Goal: Answer question/provide support: Share knowledge or assist other users

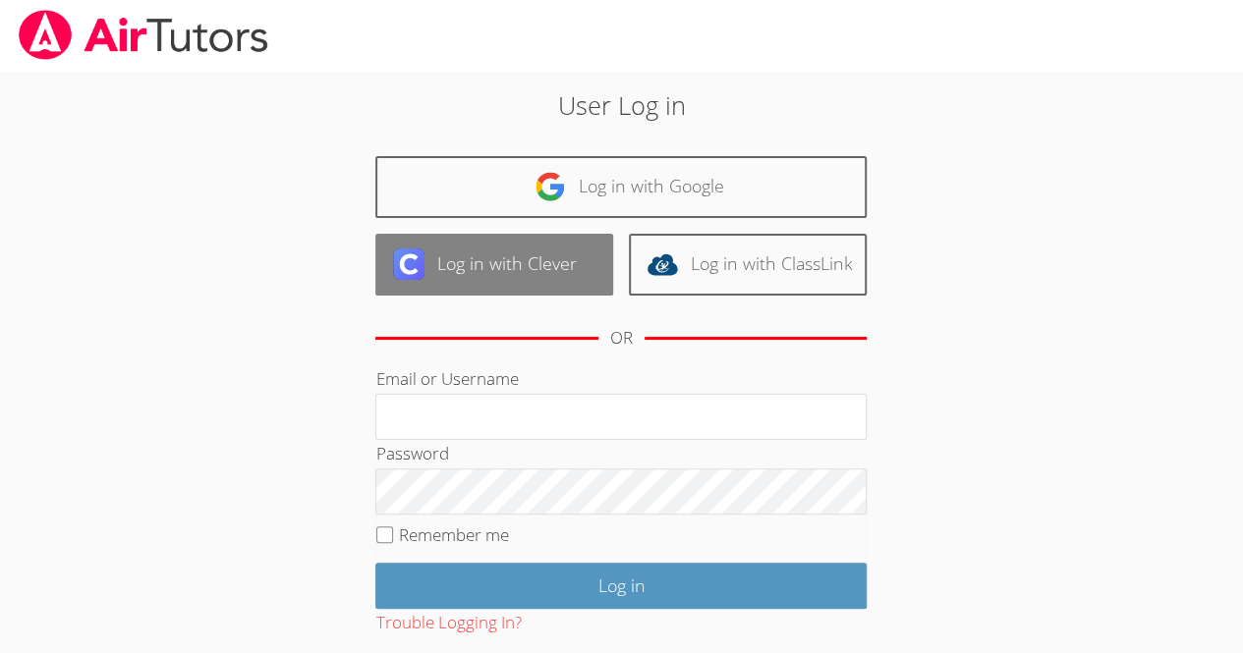
click at [406, 264] on img at bounding box center [408, 264] width 31 height 31
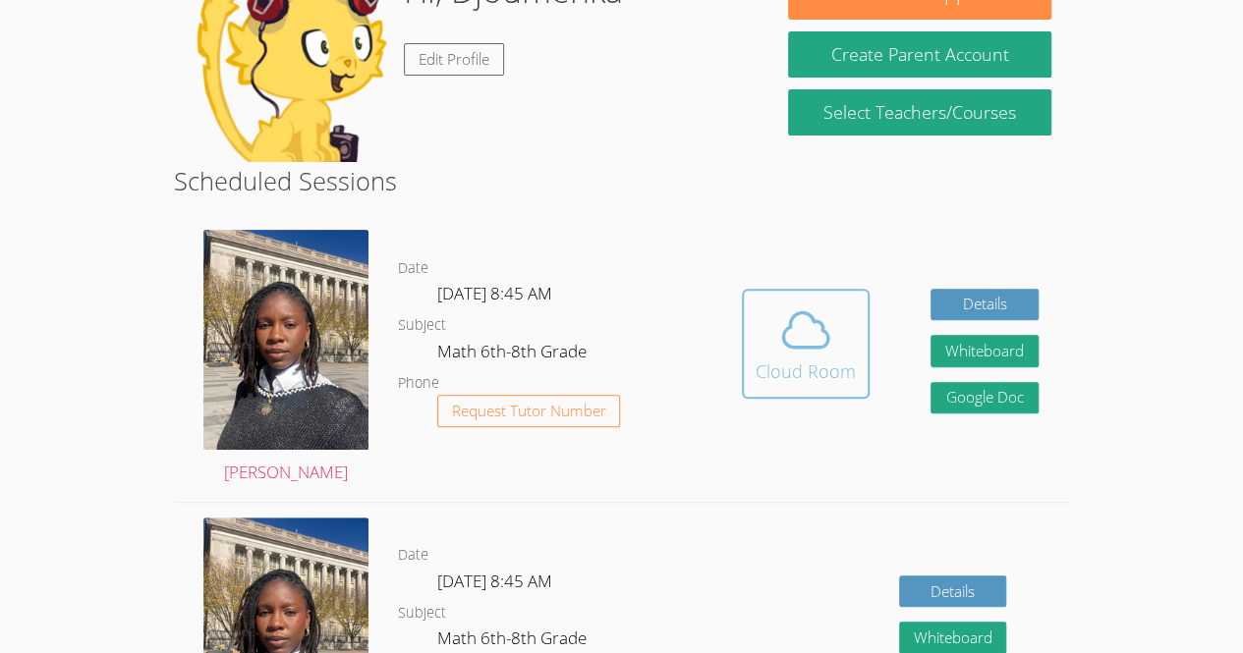
scroll to position [224, 0]
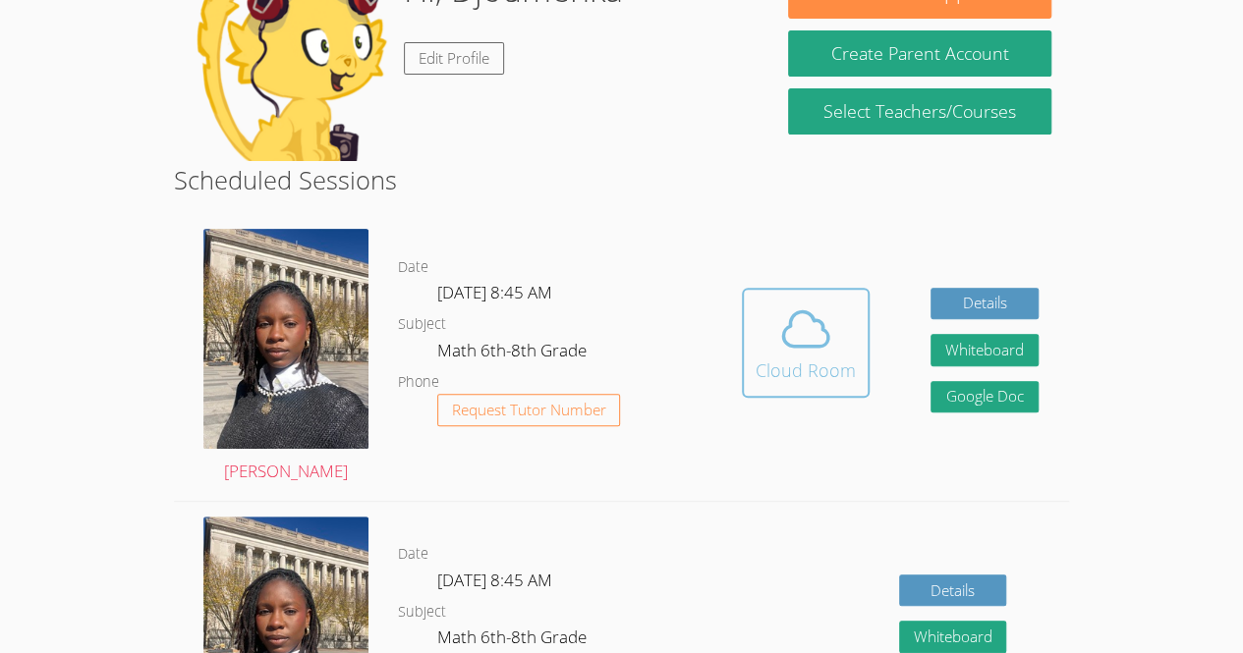
click at [780, 337] on icon at bounding box center [805, 329] width 55 height 55
click at [313, 343] on img at bounding box center [285, 339] width 165 height 220
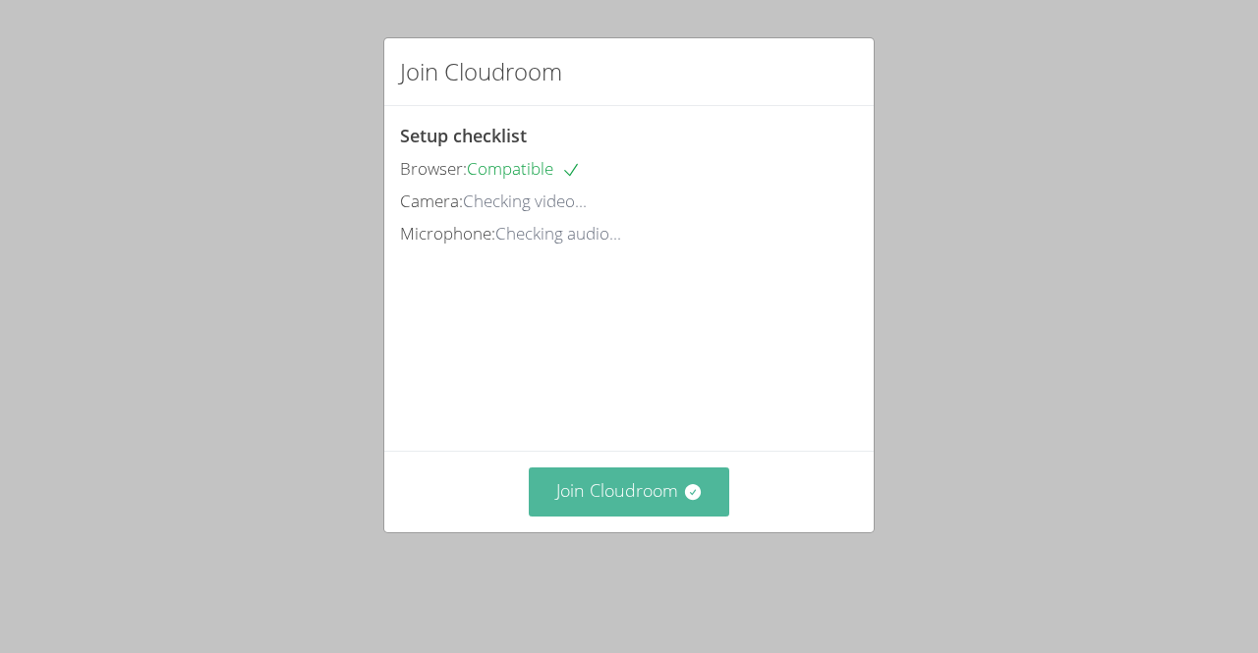
click at [637, 516] on button "Join Cloudroom" at bounding box center [629, 492] width 201 height 48
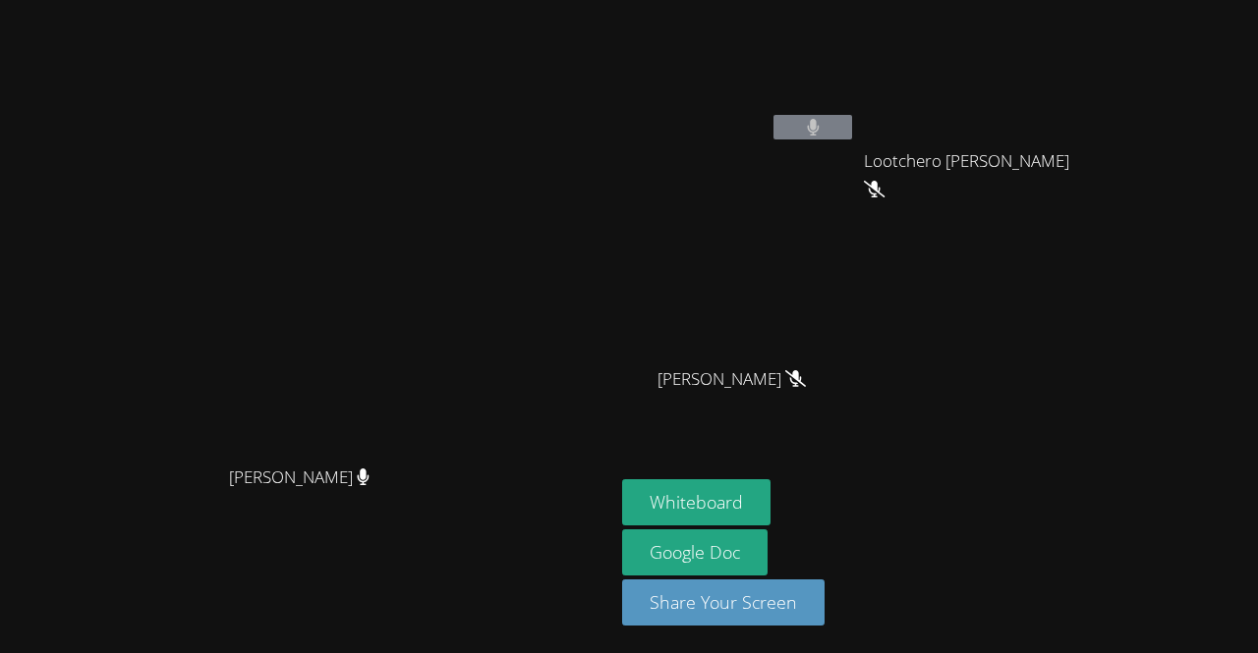
click at [856, 95] on video at bounding box center [739, 74] width 234 height 132
click at [852, 128] on button at bounding box center [812, 127] width 79 height 25
click at [852, 124] on button at bounding box center [812, 127] width 79 height 25
click at [946, 451] on aside "Djoumenka Beaussejour Lootchero [PERSON_NAME] [PERSON_NAME] [PERSON_NAME] [PERS…" at bounding box center [859, 326] width 491 height 653
click at [709, 57] on video at bounding box center [739, 74] width 234 height 132
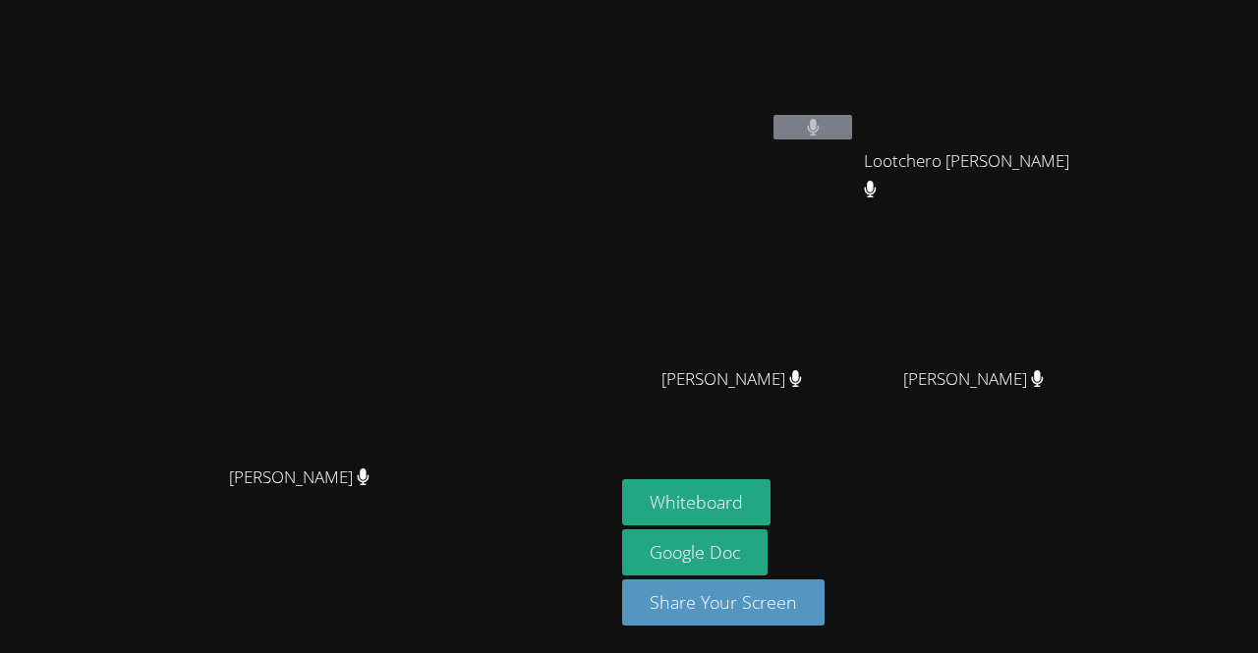
click at [1065, 149] on span "Lootchero [PERSON_NAME]" at bounding box center [973, 175] width 218 height 57
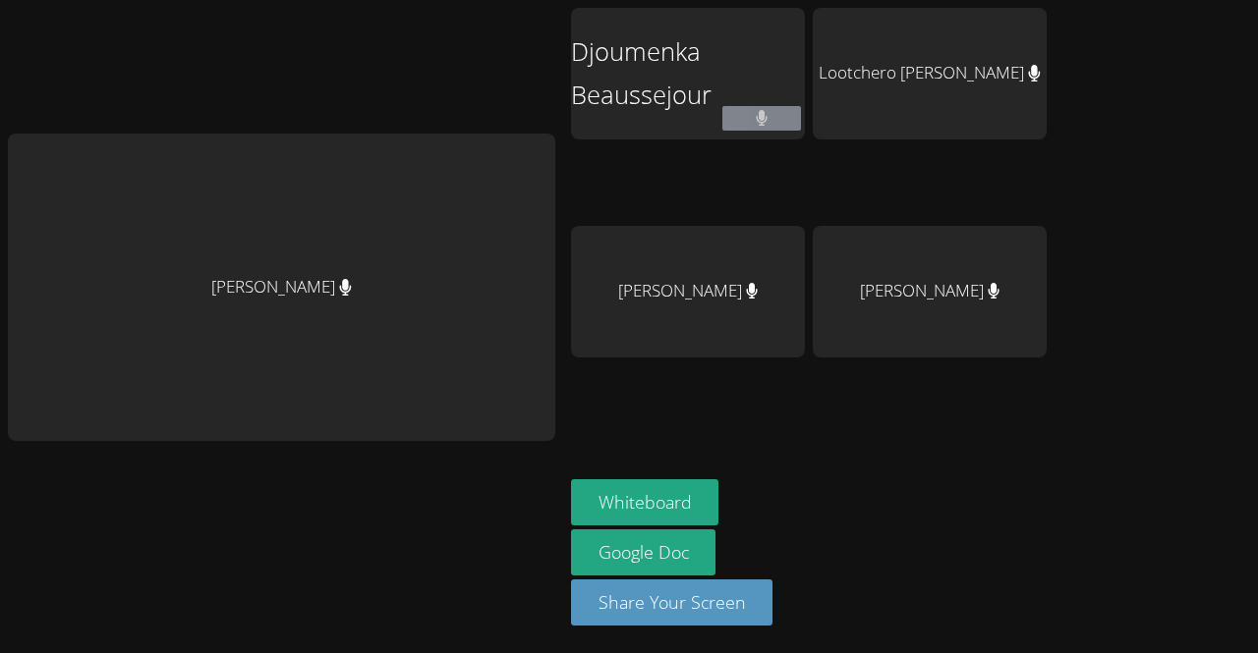
click at [709, 303] on div "[PERSON_NAME]" at bounding box center [688, 292] width 234 height 132
drag, startPoint x: 709, startPoint y: 303, endPoint x: 945, endPoint y: 510, distance: 314.8
click at [945, 510] on aside "Djoumenka Beaussejour Lootchero [PERSON_NAME] [PERSON_NAME] Constant Whiteboard…" at bounding box center [808, 326] width 491 height 653
click at [945, 510] on div "Whiteboard Google Doc Share Your Screen" at bounding box center [809, 561] width 476 height 162
click at [655, 518] on button "Whiteboard" at bounding box center [645, 503] width 148 height 46
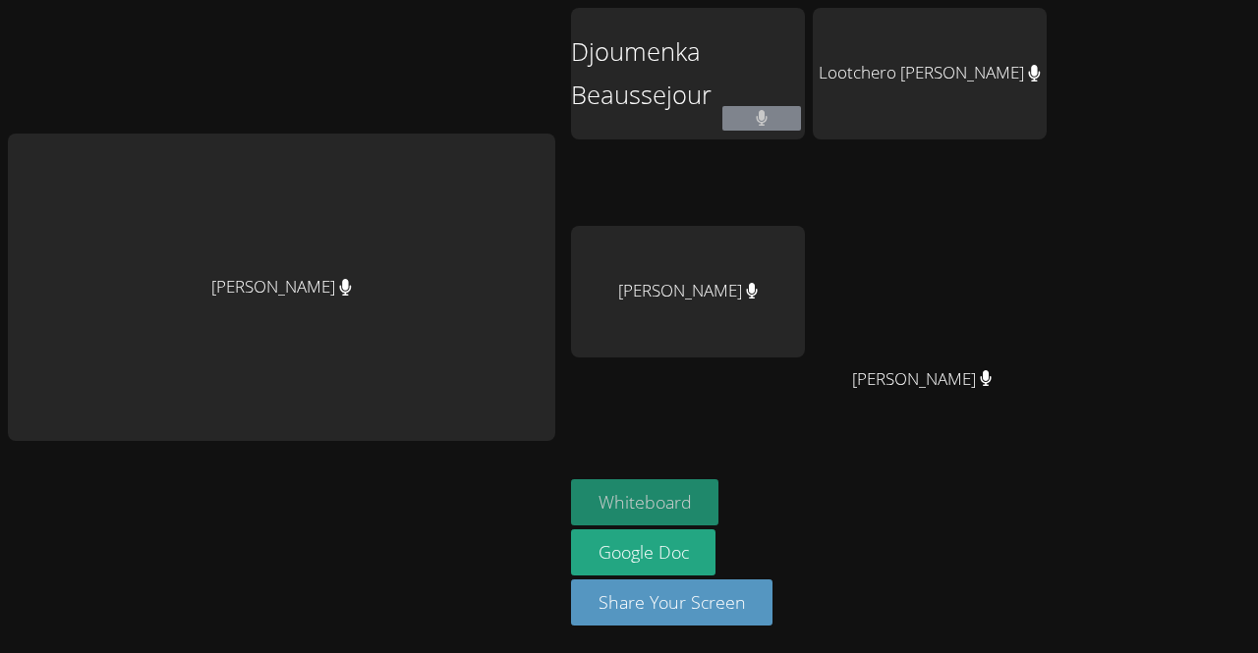
click at [624, 494] on button "Whiteboard" at bounding box center [645, 503] width 148 height 46
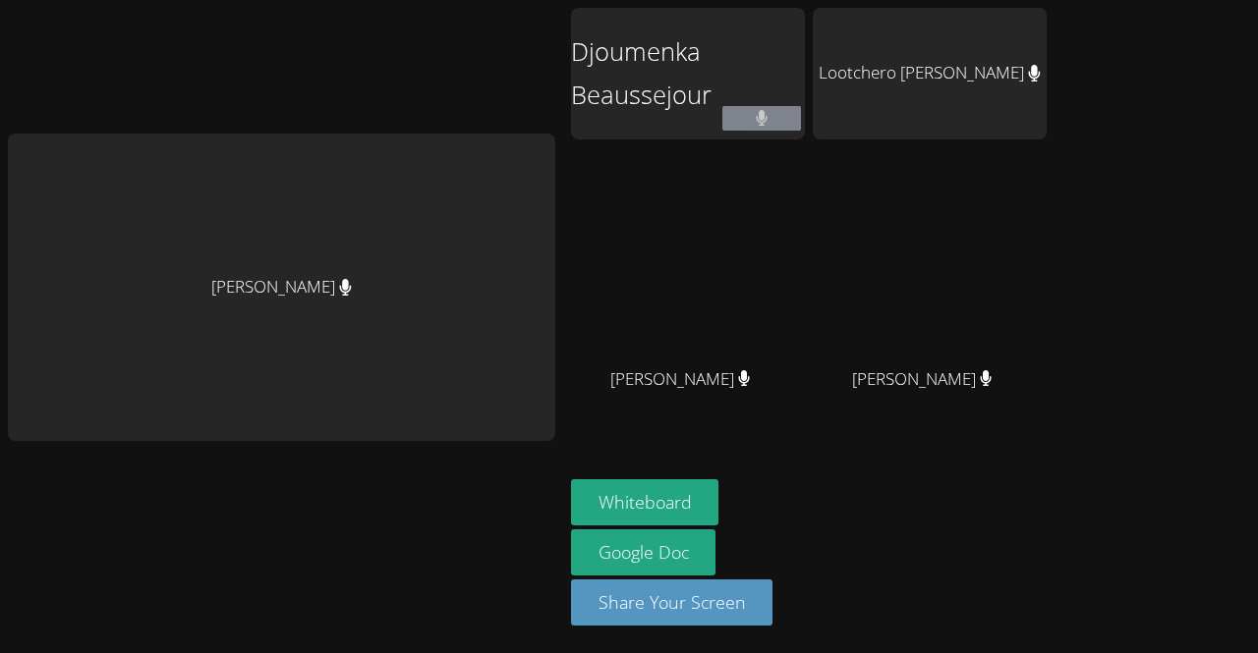
click at [736, 197] on div "Djoumenka Beaussejour" at bounding box center [688, 113] width 234 height 210
click at [709, 230] on video at bounding box center [688, 292] width 234 height 132
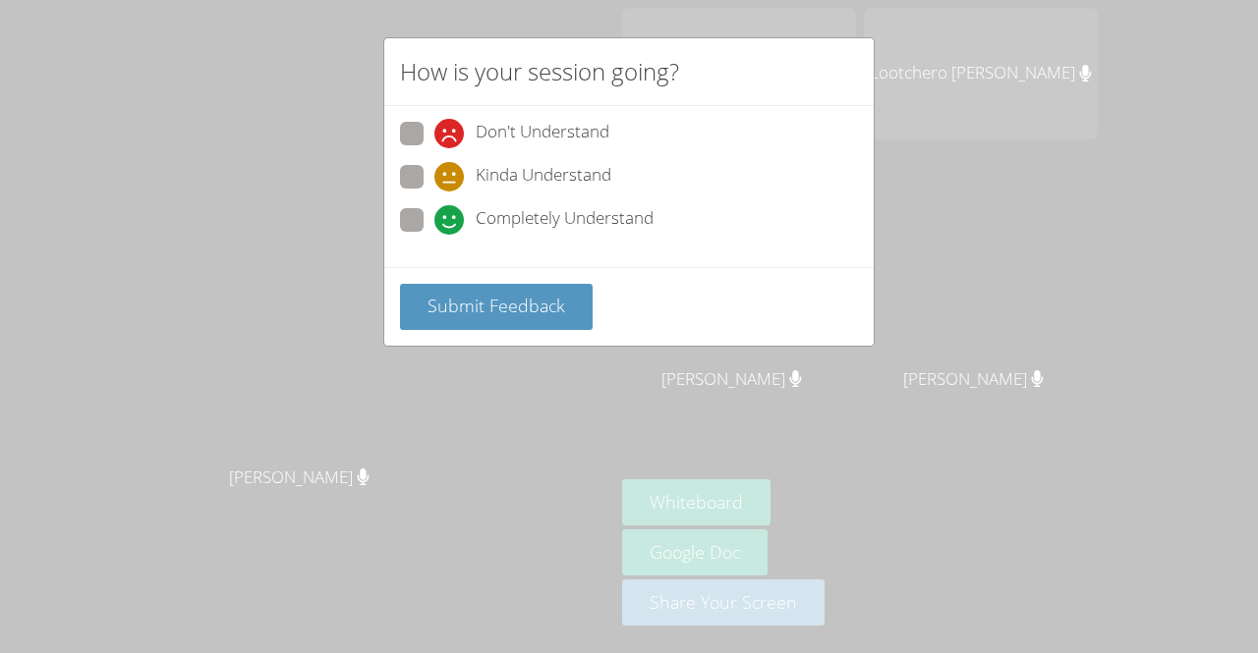
click at [457, 177] on icon at bounding box center [448, 176] width 29 height 29
click at [451, 177] on input "Kinda Understand" at bounding box center [442, 173] width 17 height 17
radio input "true"
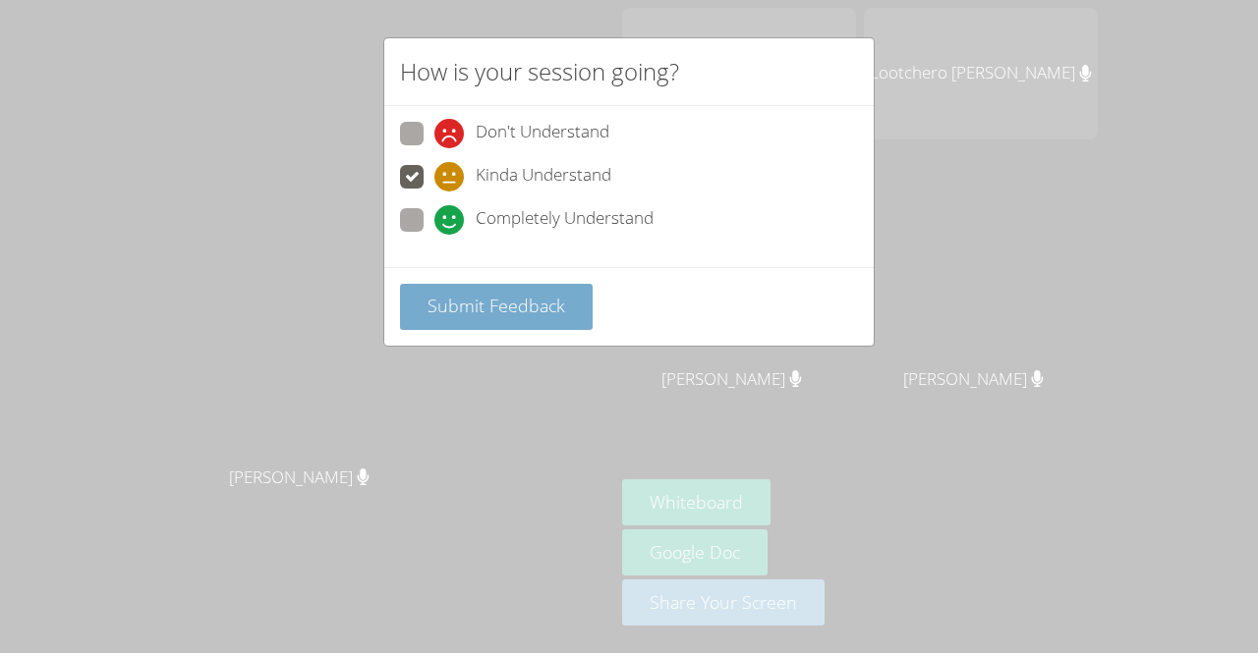
click at [463, 301] on span "Submit Feedback" at bounding box center [496, 306] width 138 height 24
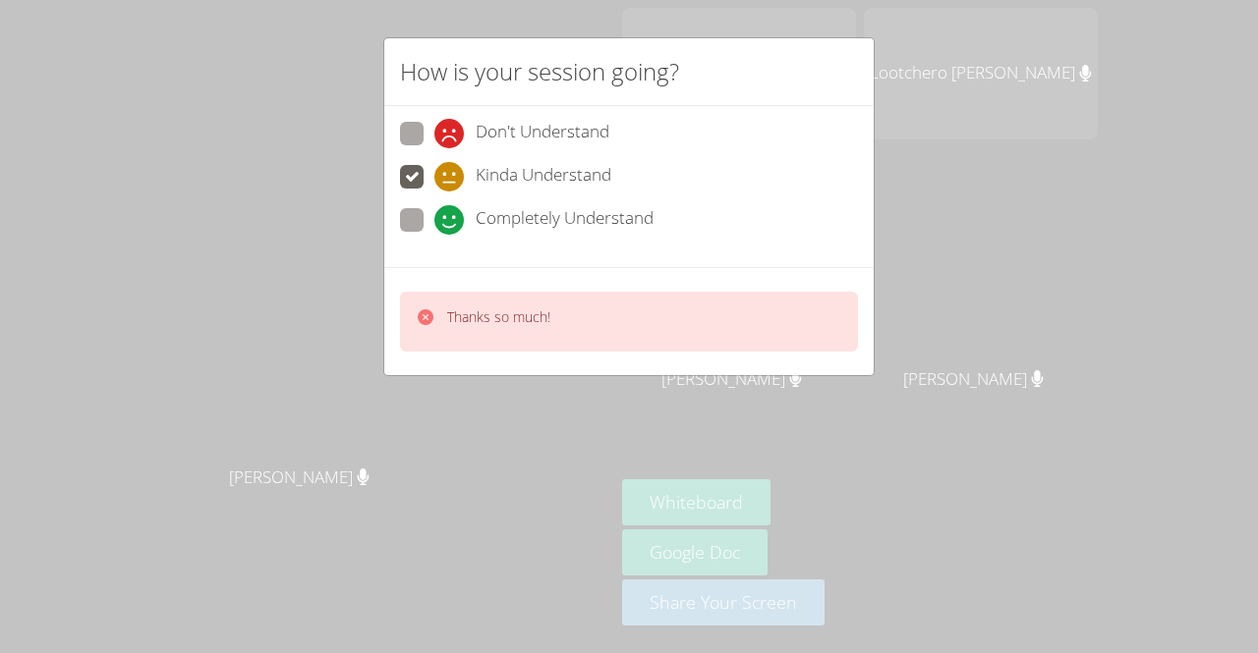
click at [452, 320] on p "Thanks so much!" at bounding box center [498, 318] width 103 height 20
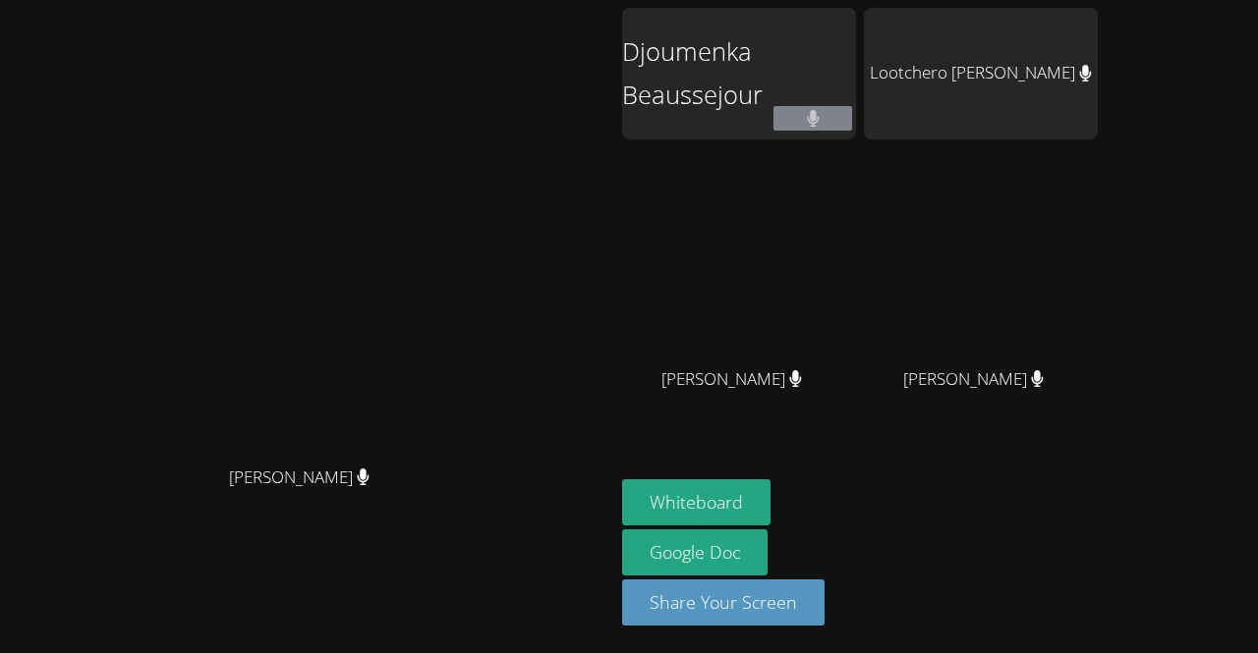
click at [606, 303] on div "[PERSON_NAME]" at bounding box center [307, 287] width 598 height 337
click at [819, 117] on icon at bounding box center [813, 118] width 12 height 17
click at [852, 121] on button at bounding box center [812, 118] width 79 height 25
click at [819, 116] on icon at bounding box center [813, 118] width 12 height 17
click at [852, 119] on button at bounding box center [812, 118] width 79 height 25
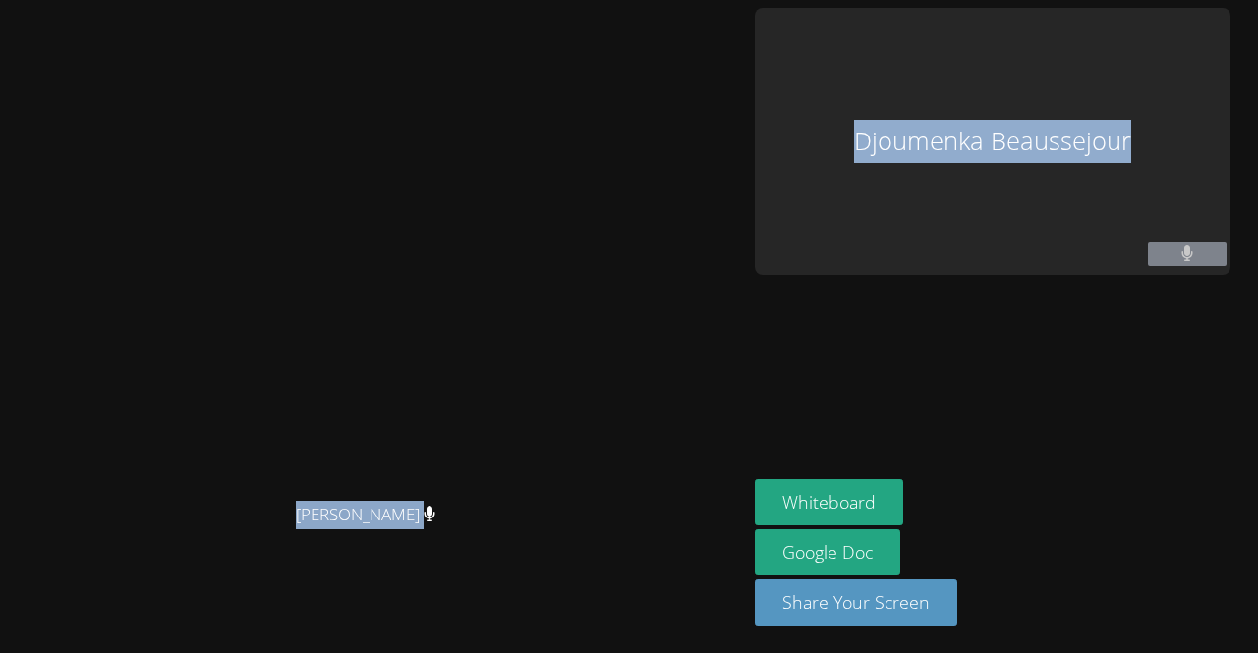
drag, startPoint x: 922, startPoint y: 613, endPoint x: 479, endPoint y: 263, distance: 564.6
click at [479, 263] on div "[PERSON_NAME] [PERSON_NAME] Djoumenka Beaussejour Whiteboard Google Doc Share Y…" at bounding box center [629, 326] width 1258 height 653
click at [914, 137] on div "Djoumenka Beaussejour" at bounding box center [993, 141] width 476 height 267
